Goal: Browse casually

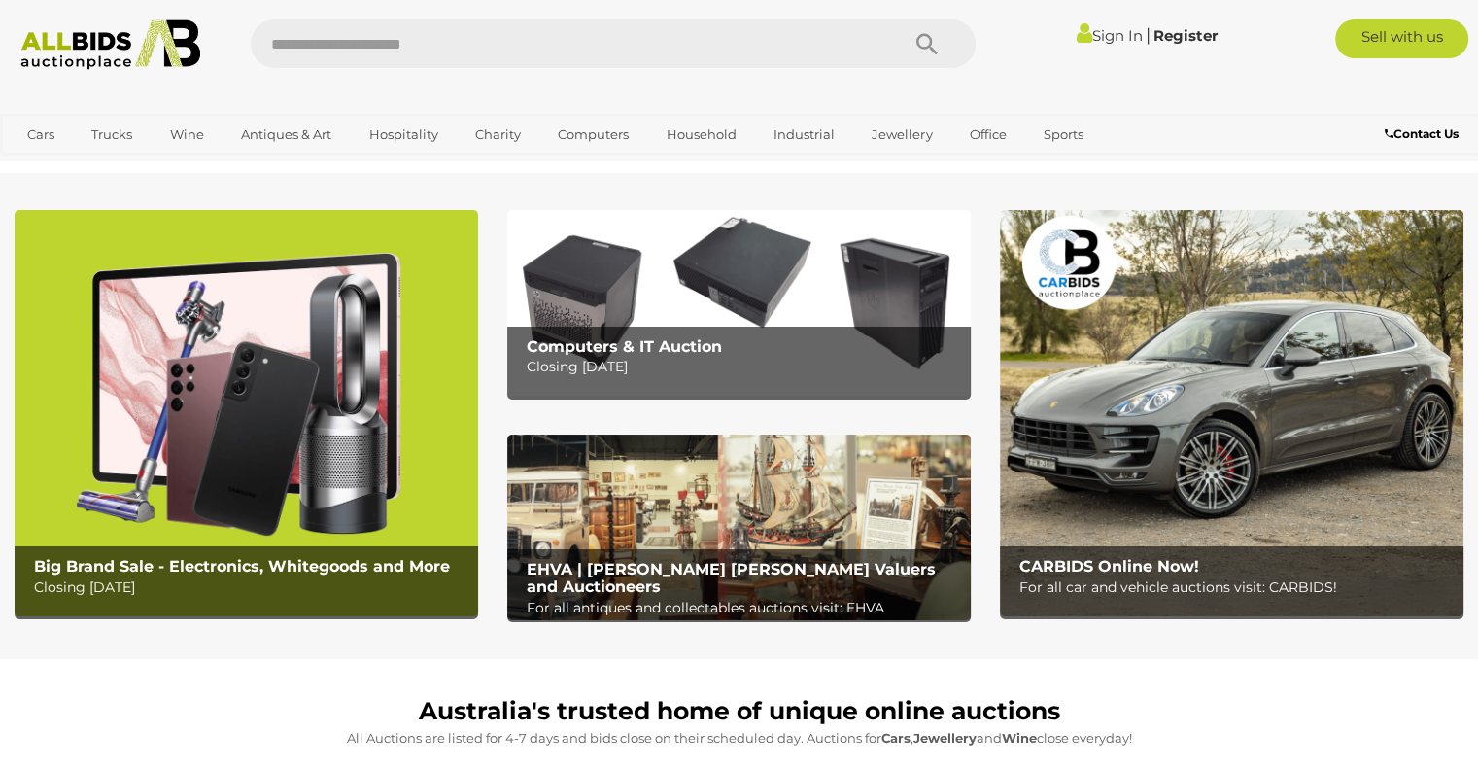
click at [206, 363] on img at bounding box center [247, 413] width 464 height 406
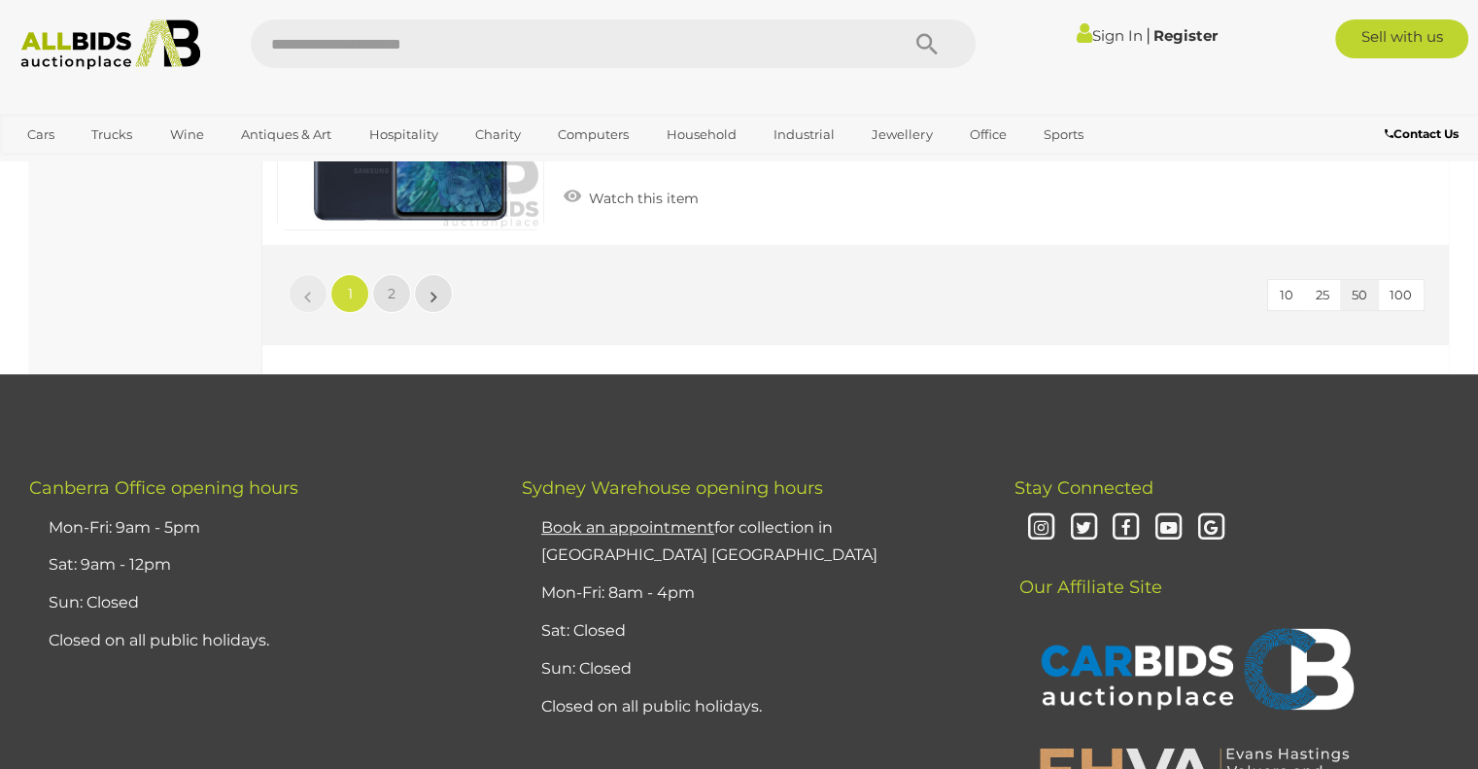
scroll to position [14869, 0]
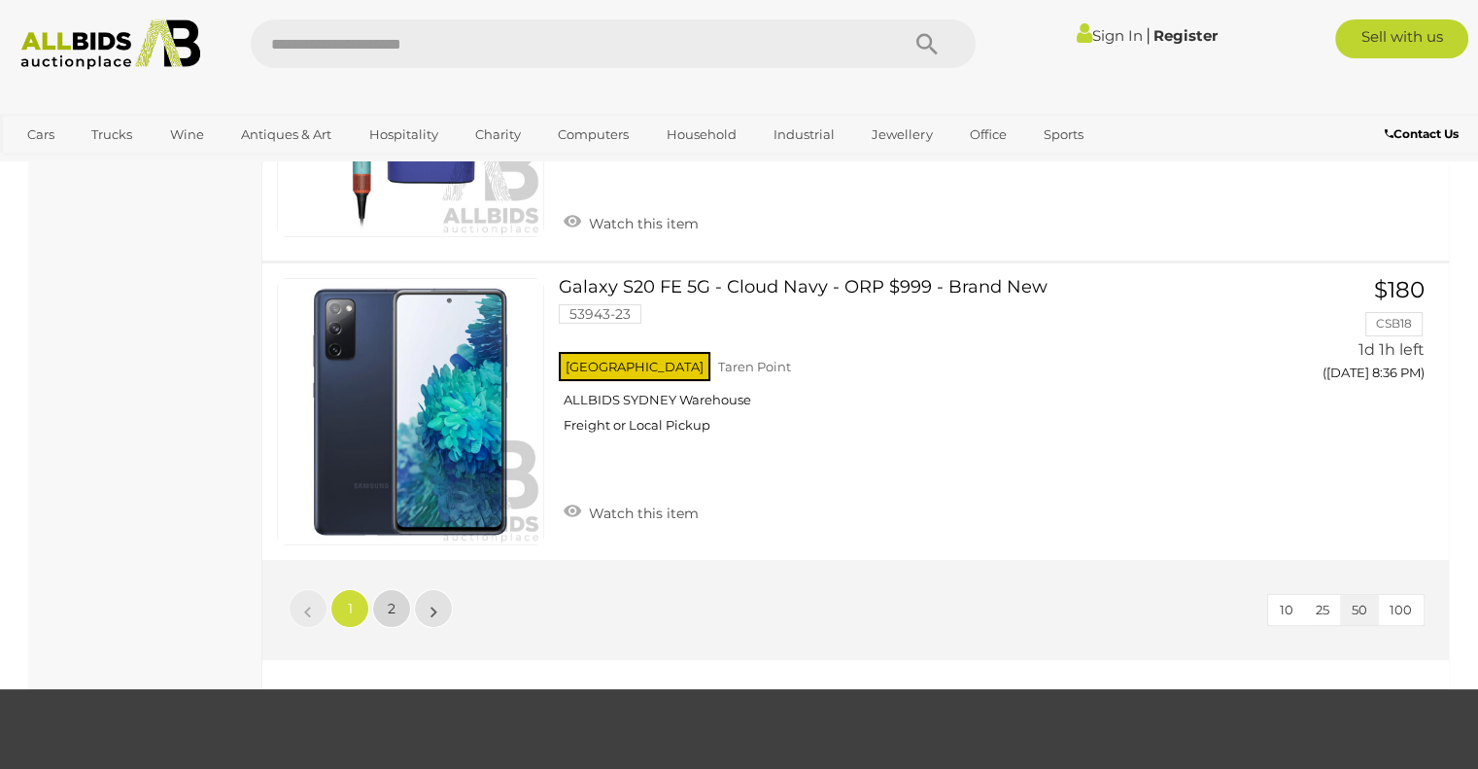
click at [389, 600] on span "2" at bounding box center [392, 608] width 8 height 17
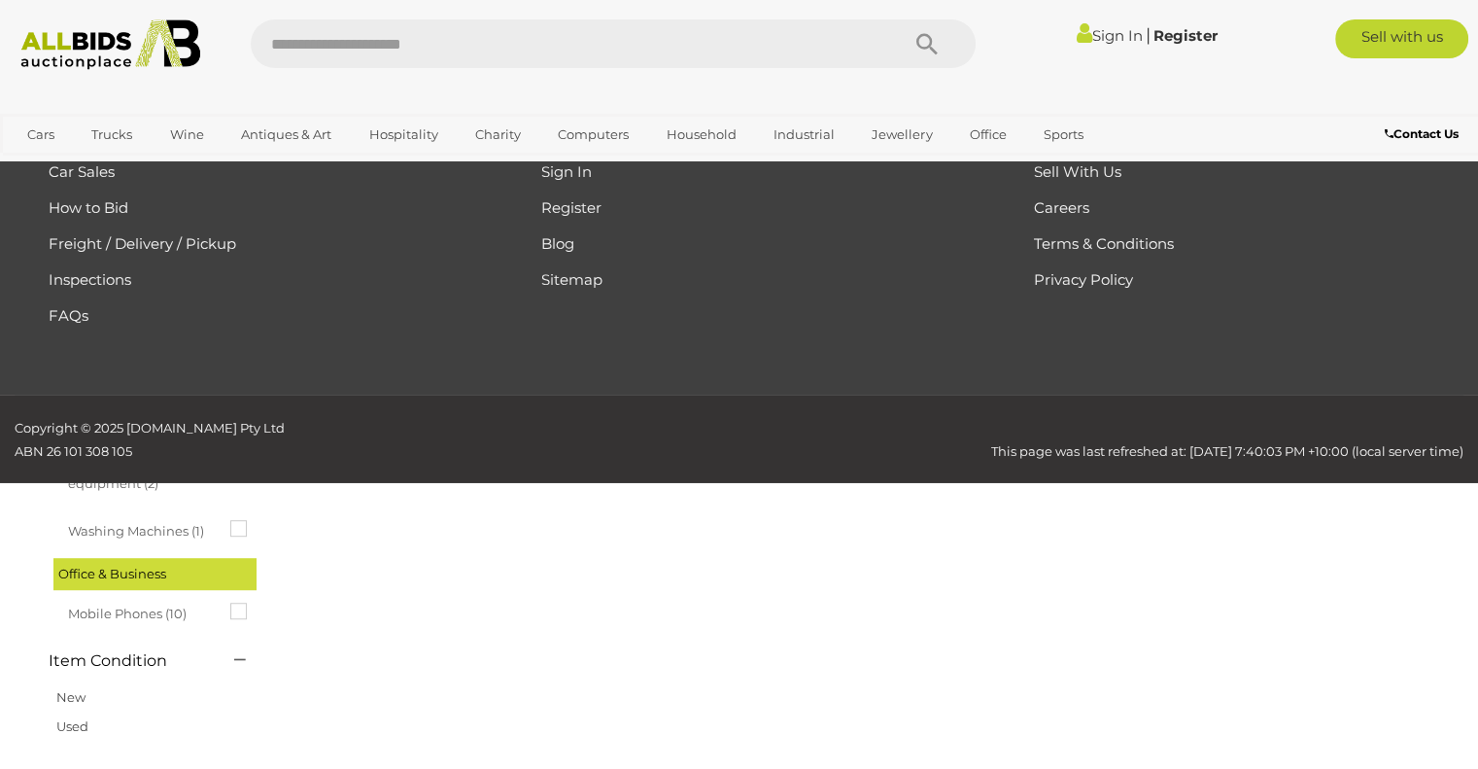
scroll to position [99, 0]
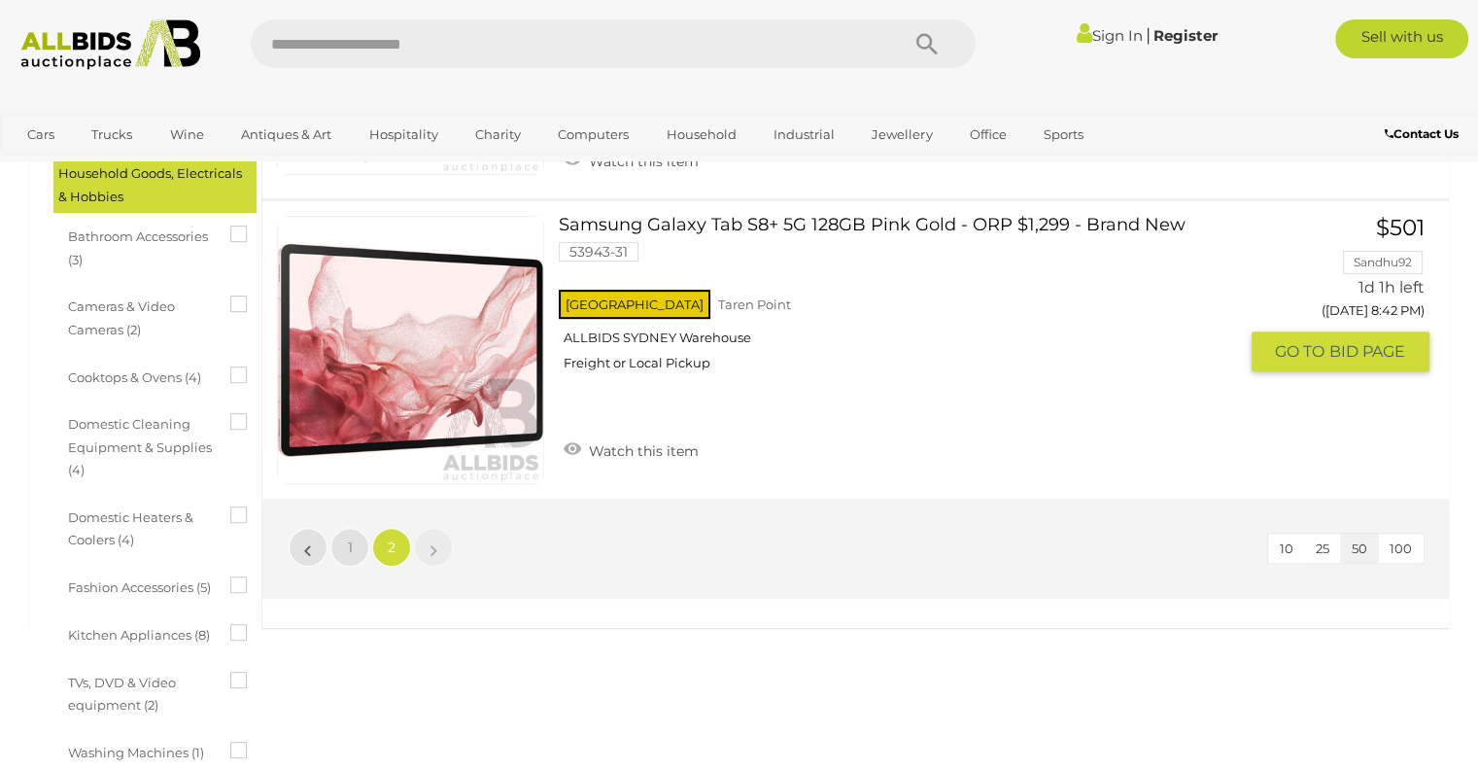
scroll to position [391, 0]
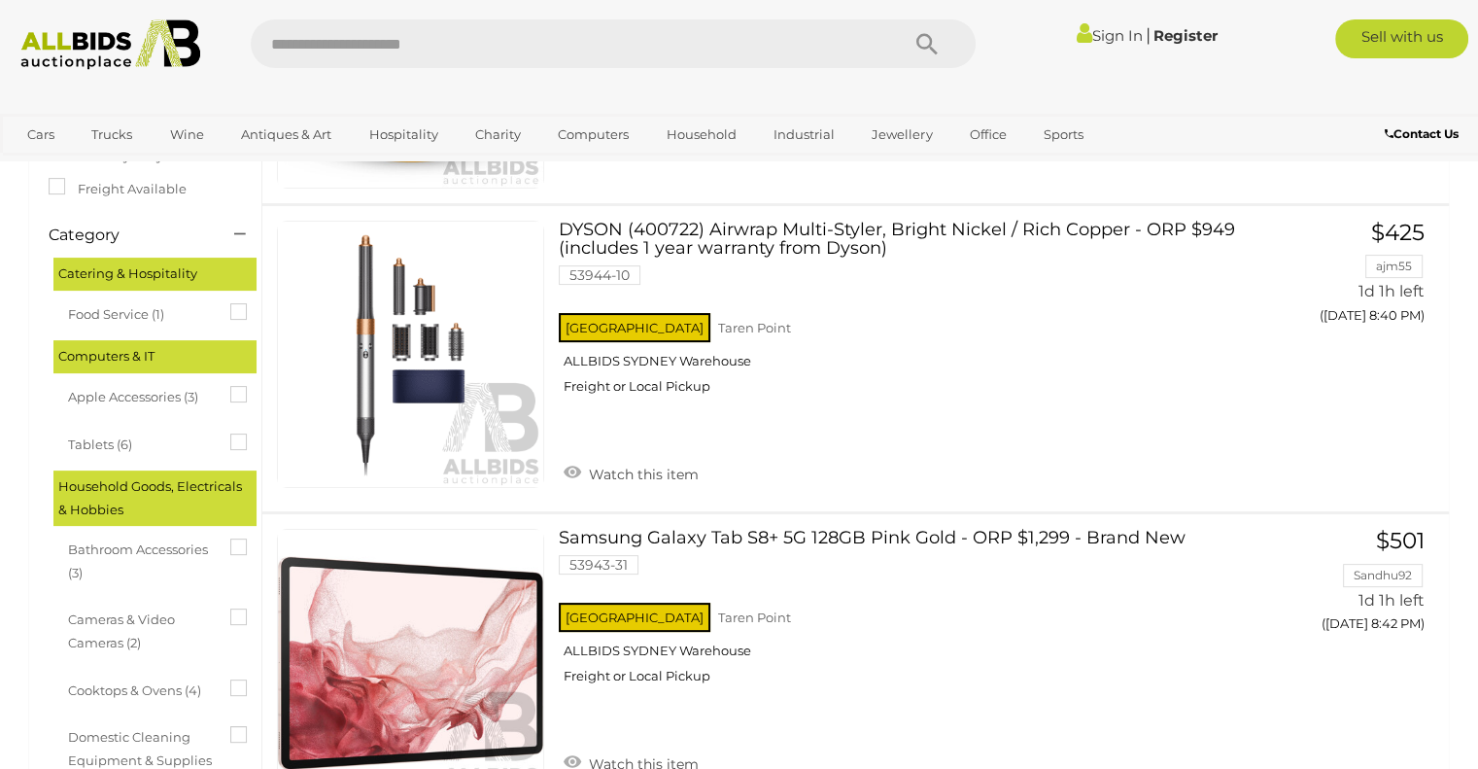
click at [109, 46] on img at bounding box center [111, 44] width 200 height 51
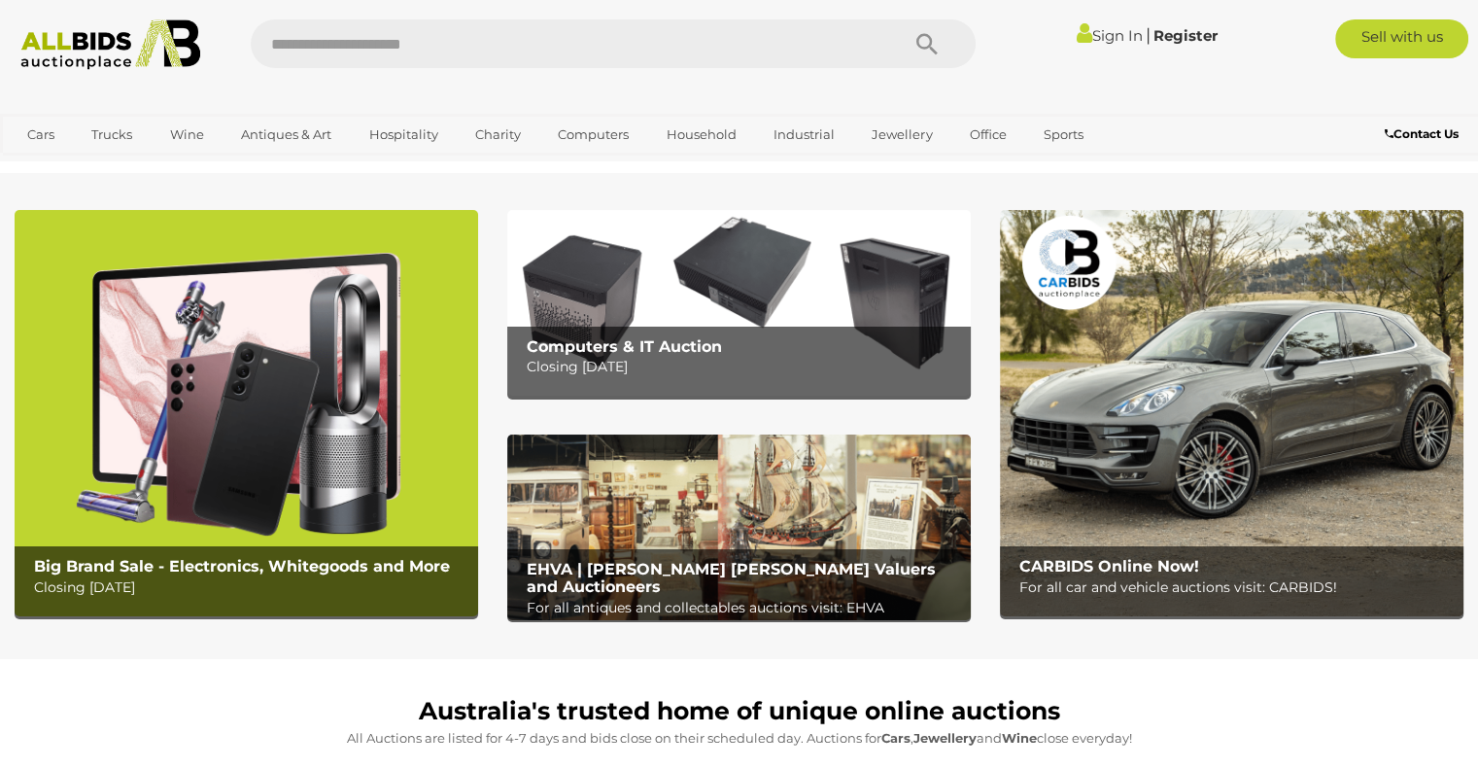
click at [1275, 415] on img at bounding box center [1232, 413] width 464 height 406
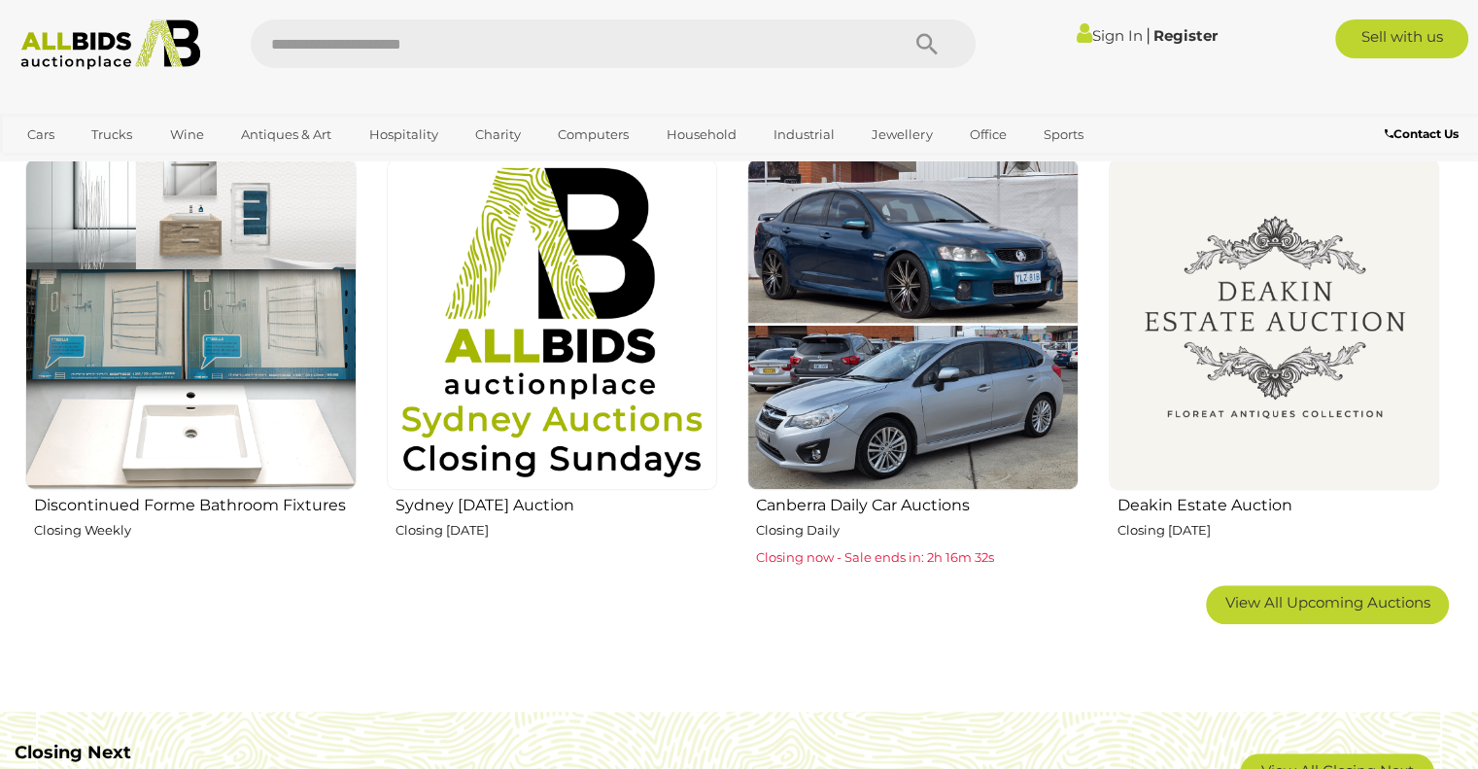
scroll to position [1166, 0]
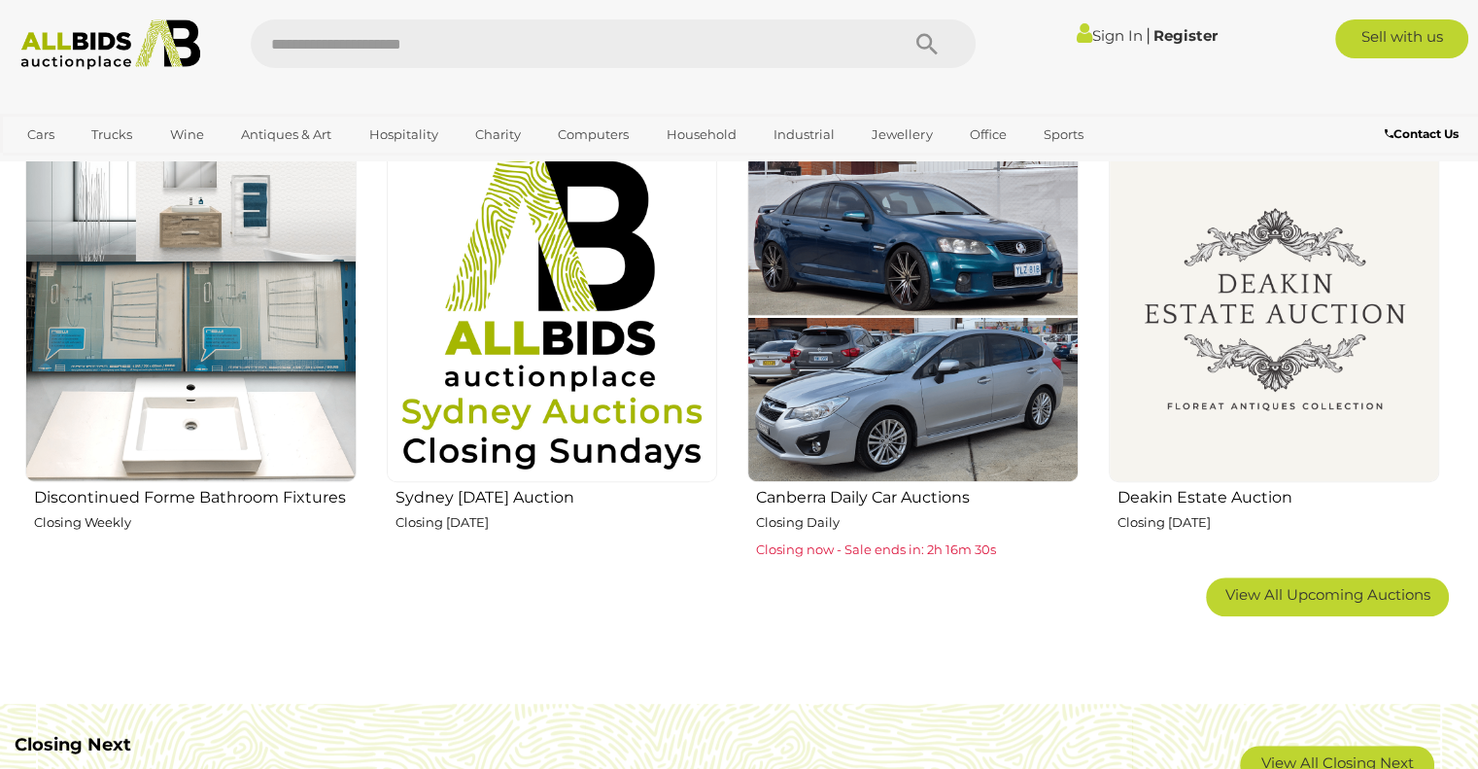
click at [202, 296] on img at bounding box center [190, 316] width 331 height 331
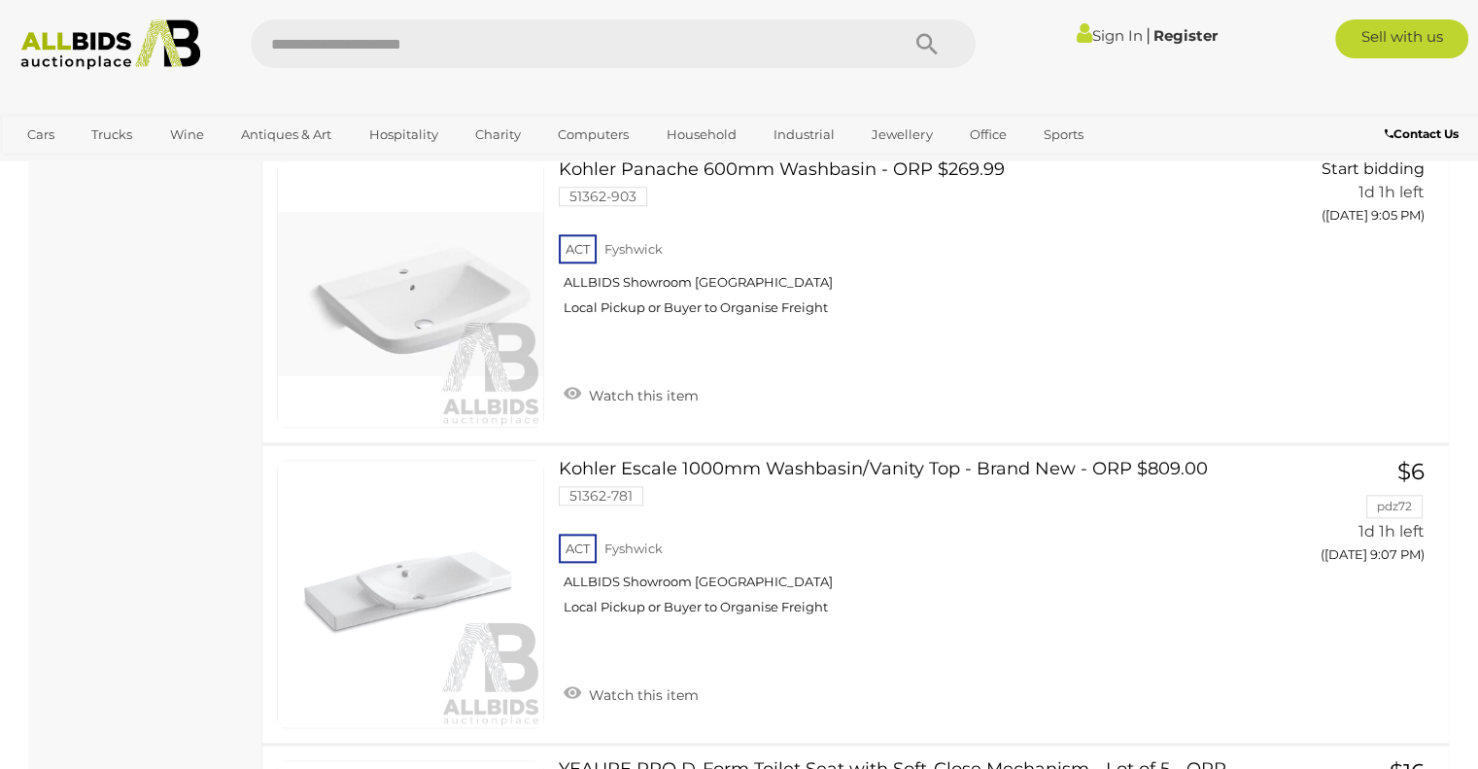
scroll to position [10398, 0]
